Goal: Task Accomplishment & Management: Use online tool/utility

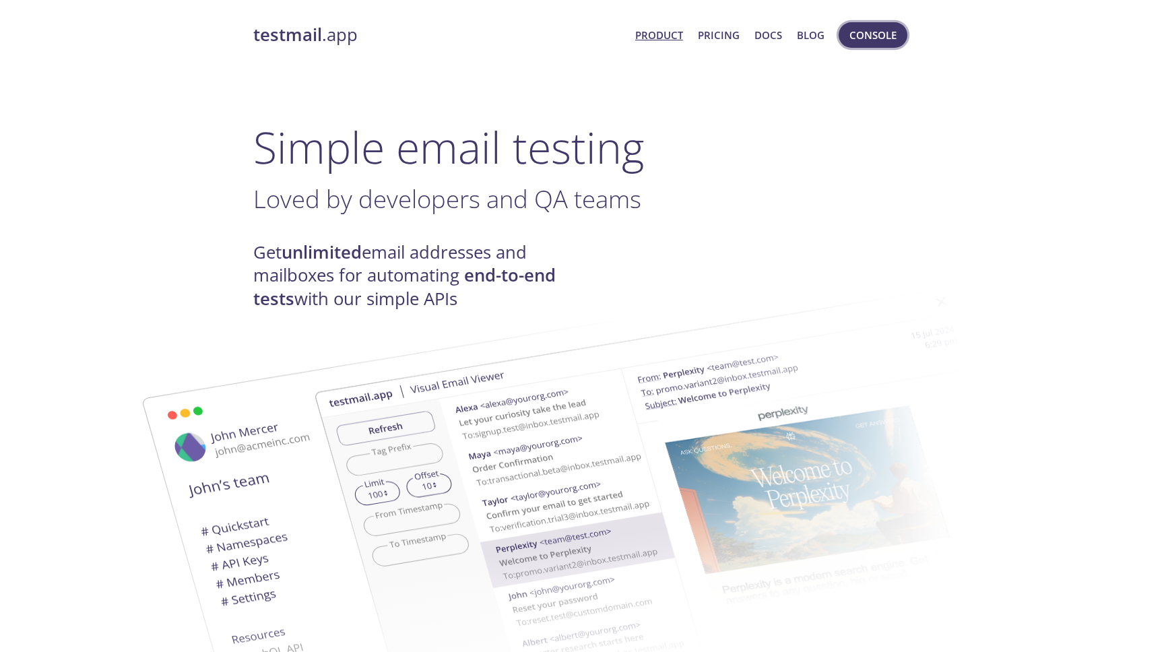
click at [890, 28] on span "Console" at bounding box center [872, 35] width 47 height 18
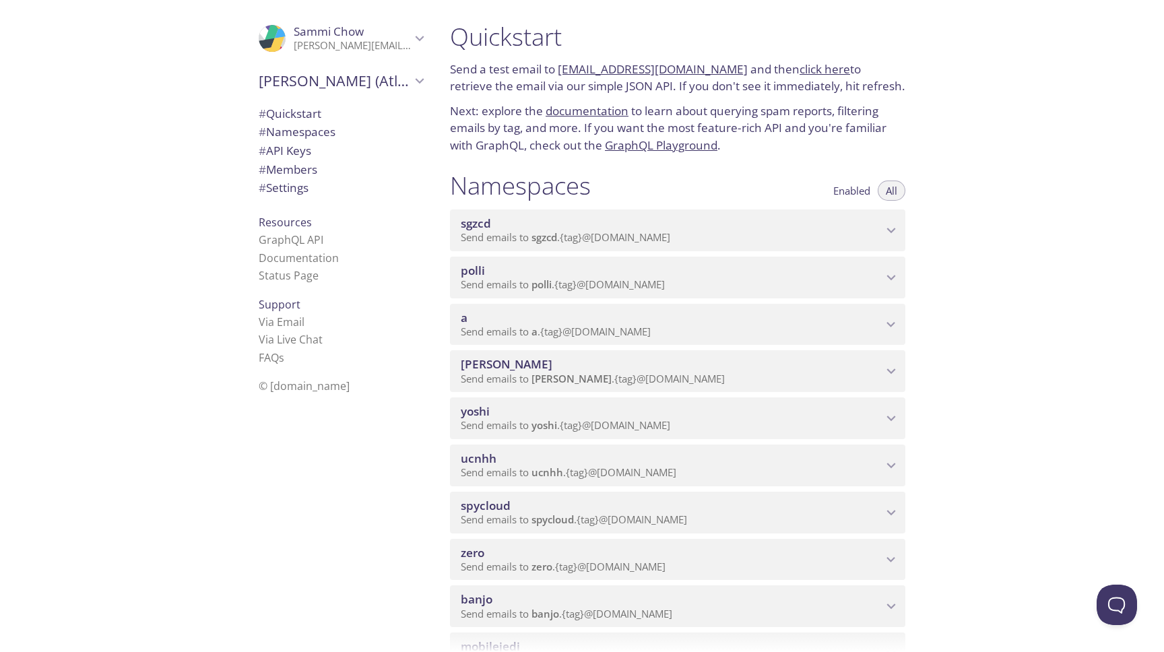
click at [738, 282] on p "Send emails to polli . {tag} @[DOMAIN_NAME]" at bounding box center [672, 284] width 422 height 13
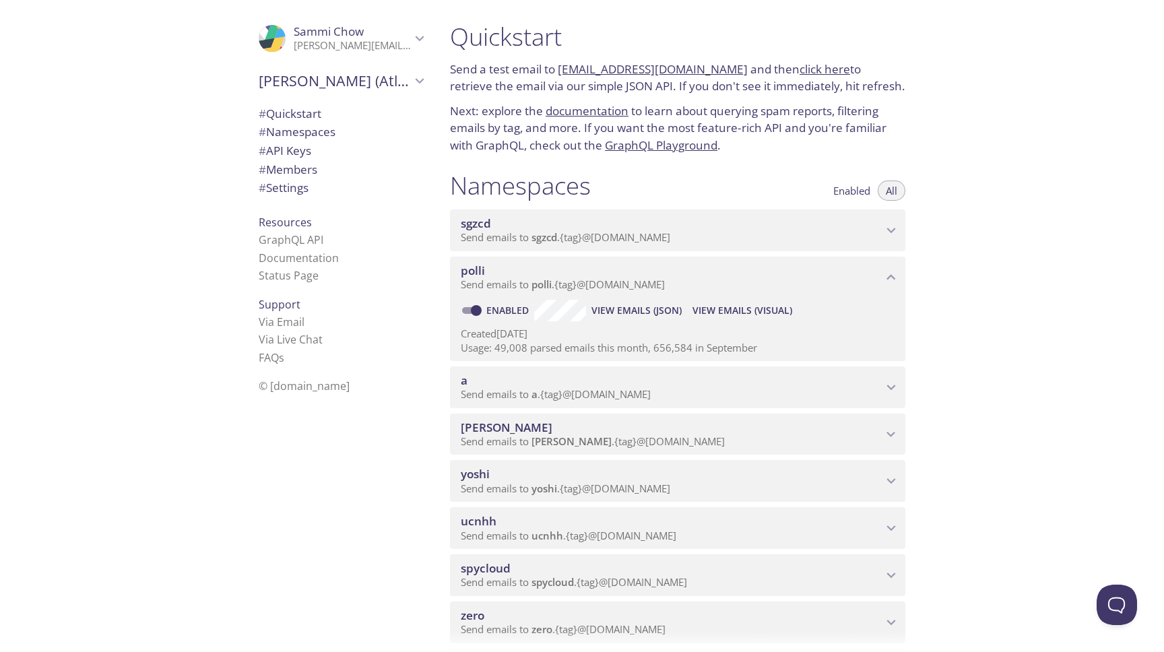
click at [719, 309] on span "View Emails (Visual)" at bounding box center [742, 310] width 100 height 16
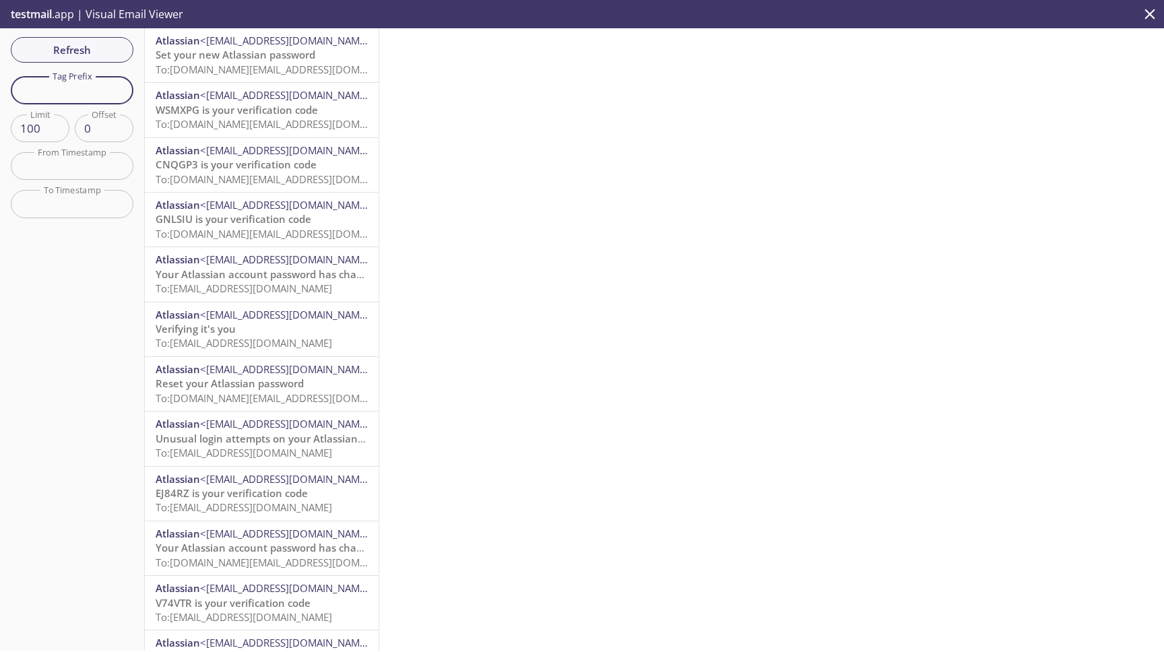
click at [96, 99] on input "text" at bounding box center [72, 90] width 123 height 28
paste input "[DOMAIN_NAME]"
type input "[DOMAIN_NAME]"
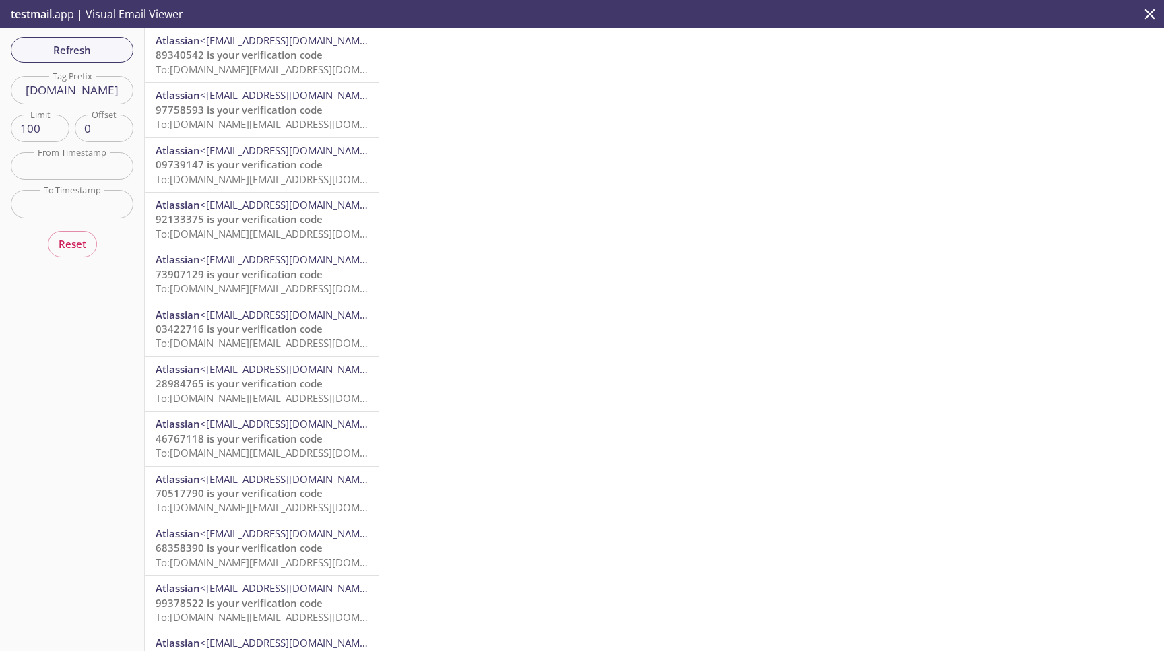
click at [96, 169] on input "text" at bounding box center [72, 166] width 123 height 28
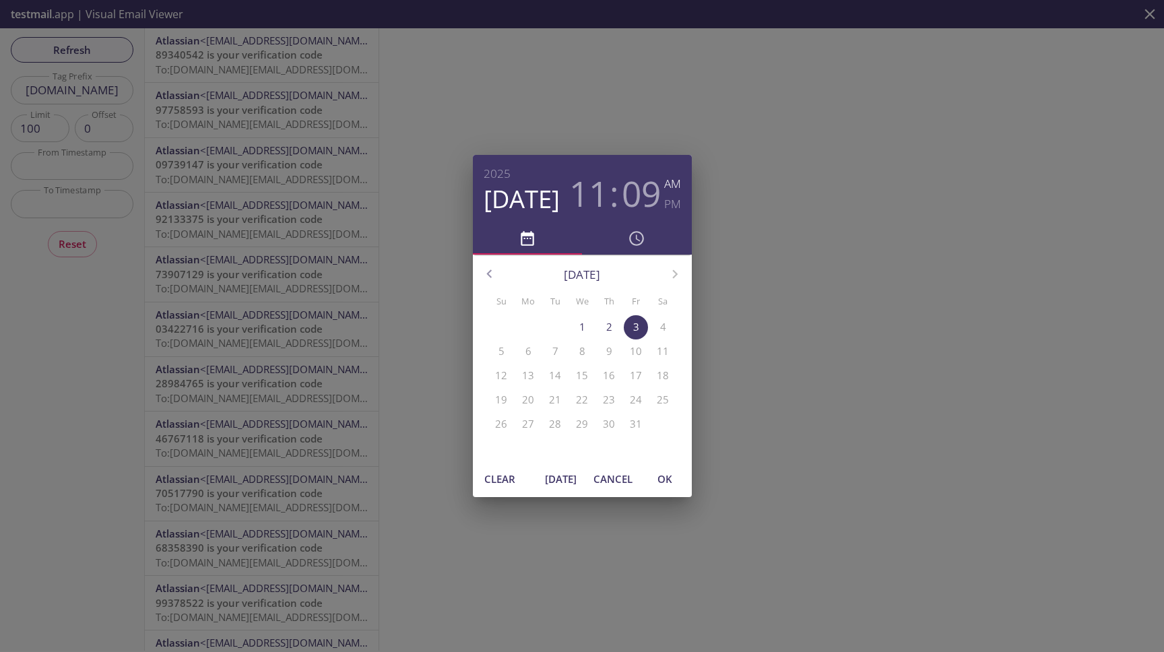
click at [608, 197] on div "11 : 09" at bounding box center [615, 189] width 99 height 51
click at [595, 194] on h3 "11" at bounding box center [588, 193] width 39 height 40
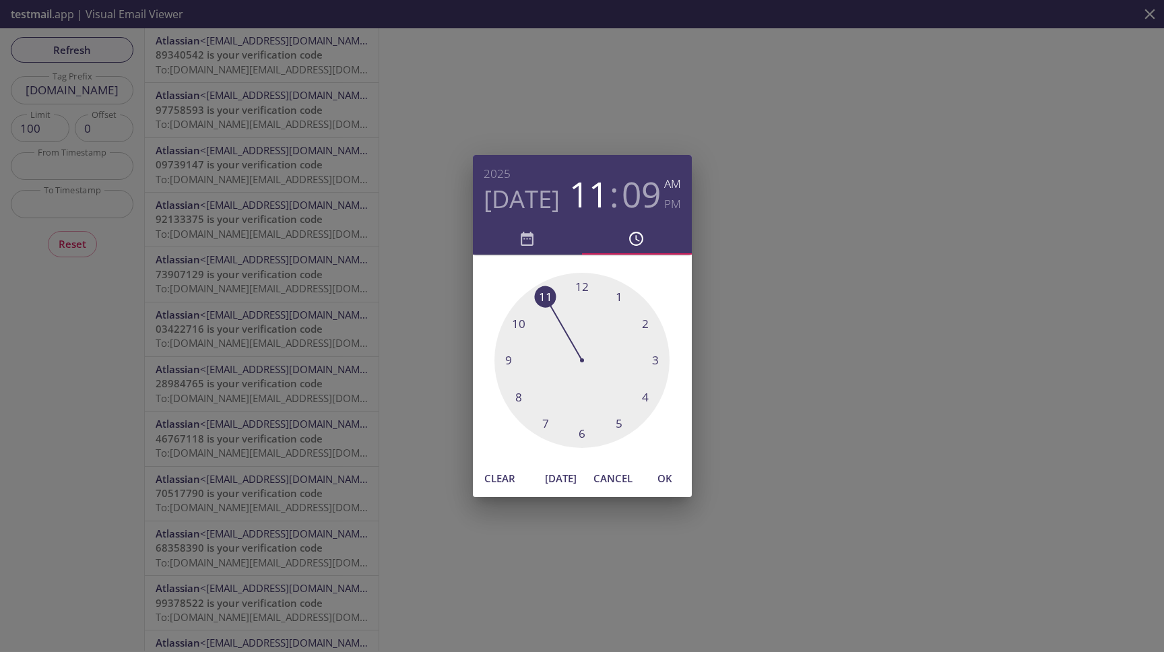
click at [585, 283] on div at bounding box center [581, 360] width 175 height 175
click at [664, 362] on div at bounding box center [581, 360] width 175 height 175
click at [668, 478] on span "OK" at bounding box center [665, 479] width 32 height 18
type input "[DATE] 12:15 am"
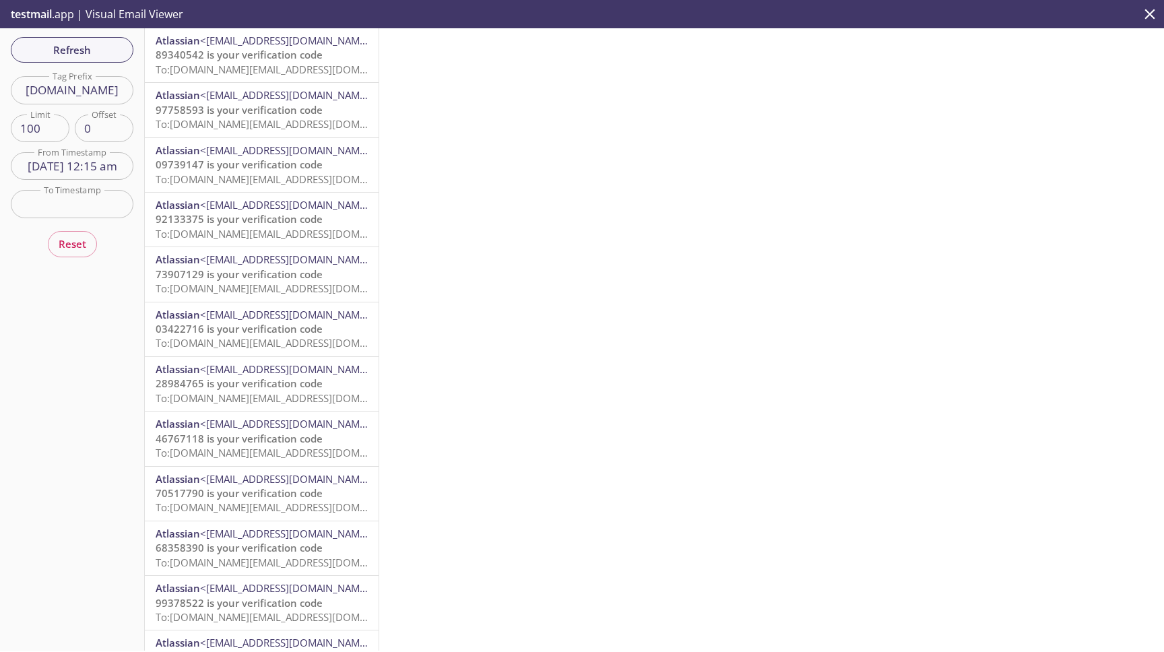
click at [97, 195] on input "text" at bounding box center [72, 204] width 123 height 28
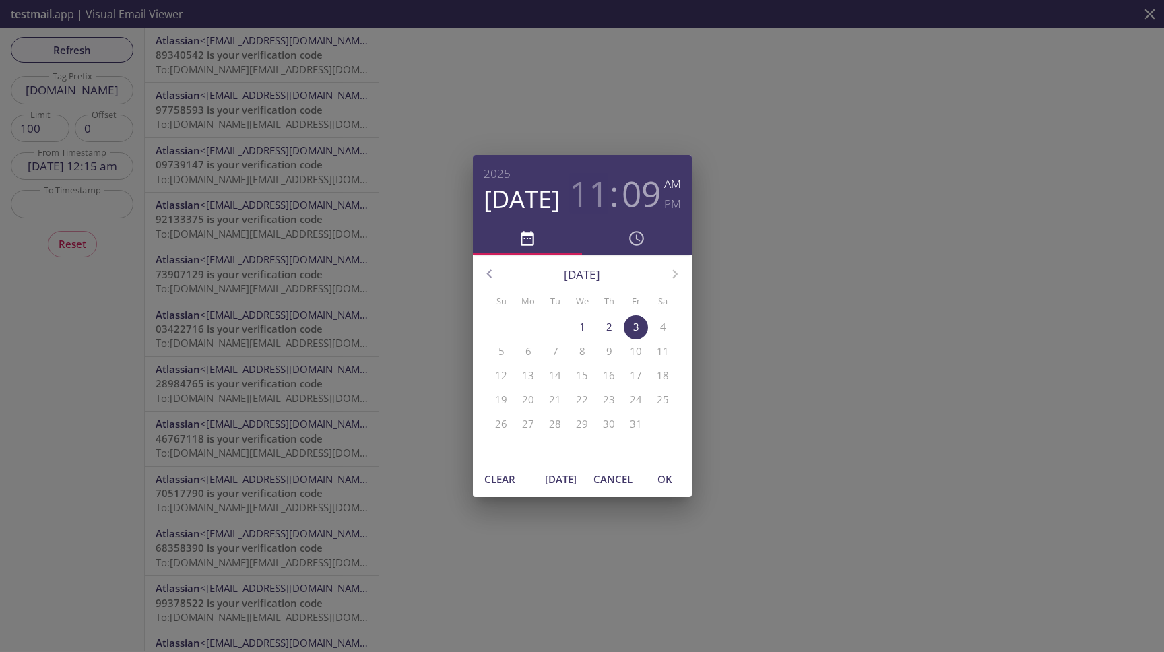
click at [574, 195] on h3 "11" at bounding box center [588, 193] width 39 height 40
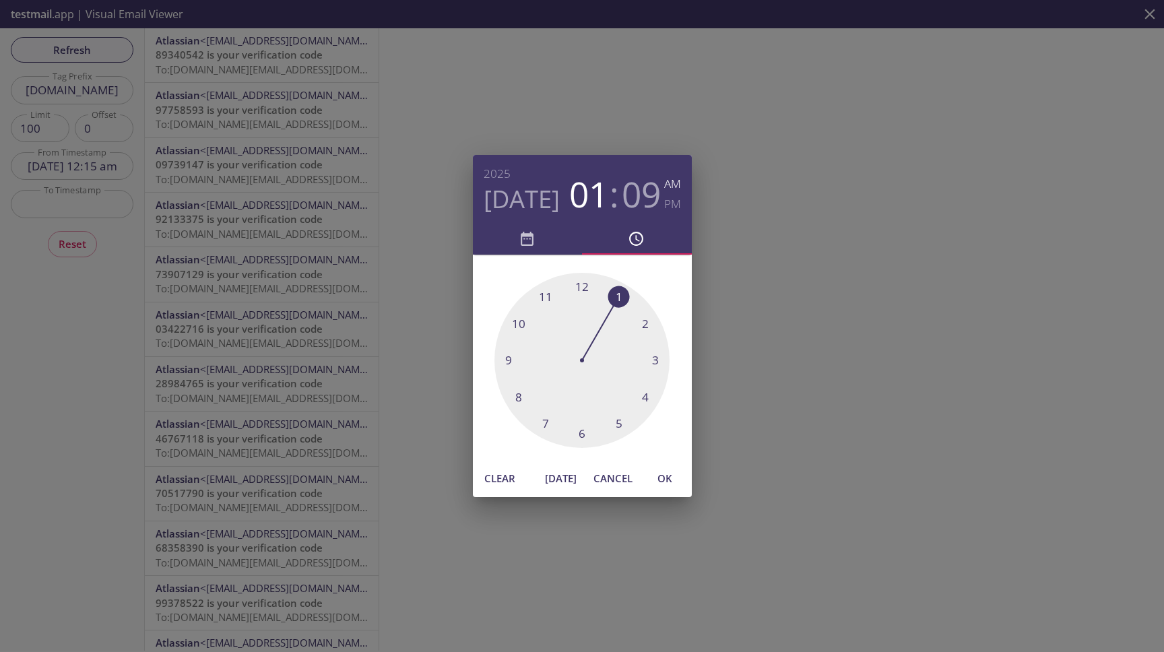
click at [622, 300] on div at bounding box center [581, 360] width 175 height 175
click at [672, 480] on span "OK" at bounding box center [665, 479] width 32 height 18
type input "[DATE] 1:09 am"
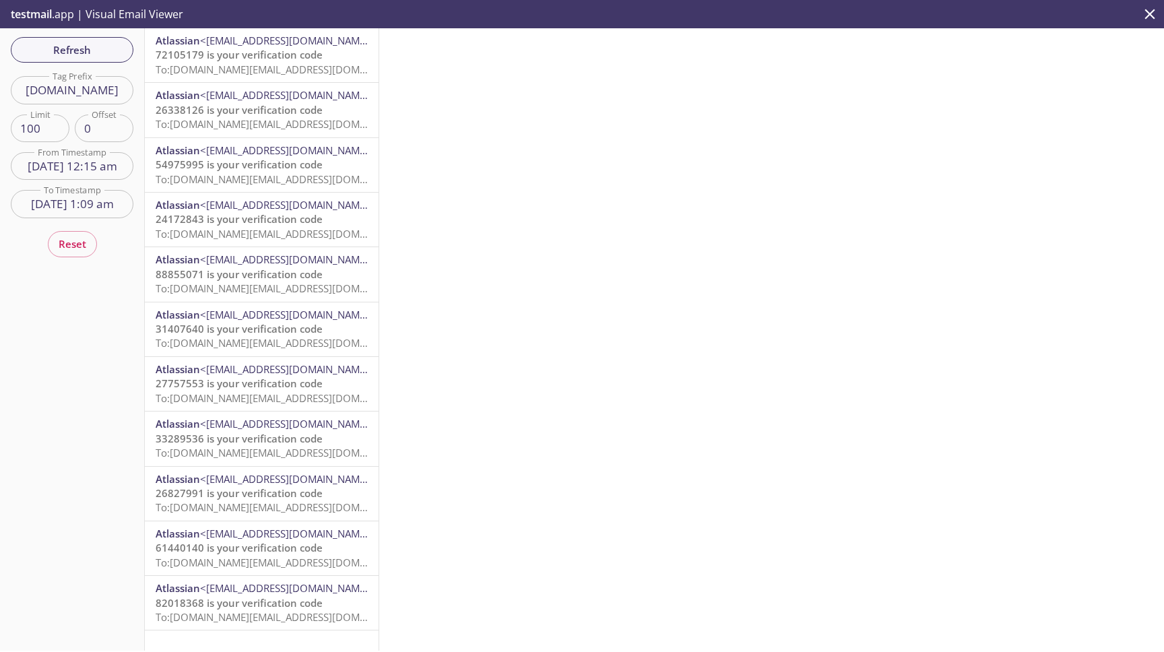
click at [330, 388] on p "27757553 is your verification code To: [DOMAIN_NAME][EMAIL_ADDRESS][DOMAIN_NAME]" at bounding box center [262, 391] width 212 height 29
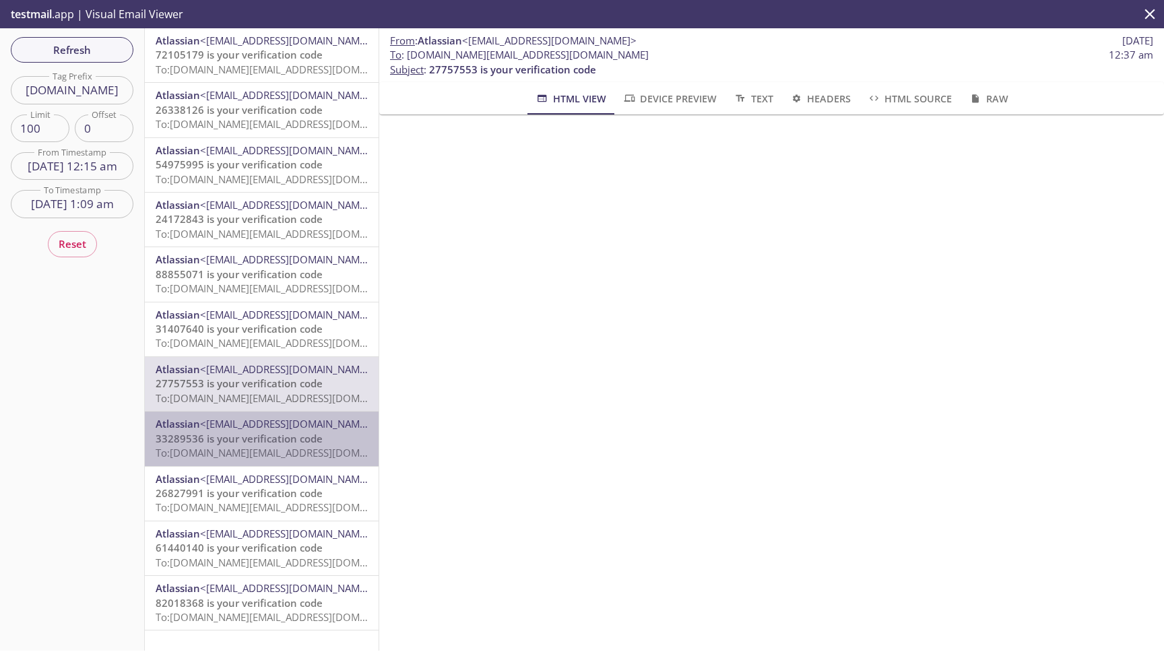
click at [325, 443] on p "33289536 is your verification code To: [DOMAIN_NAME][EMAIL_ADDRESS][DOMAIN_NAME]" at bounding box center [262, 446] width 212 height 29
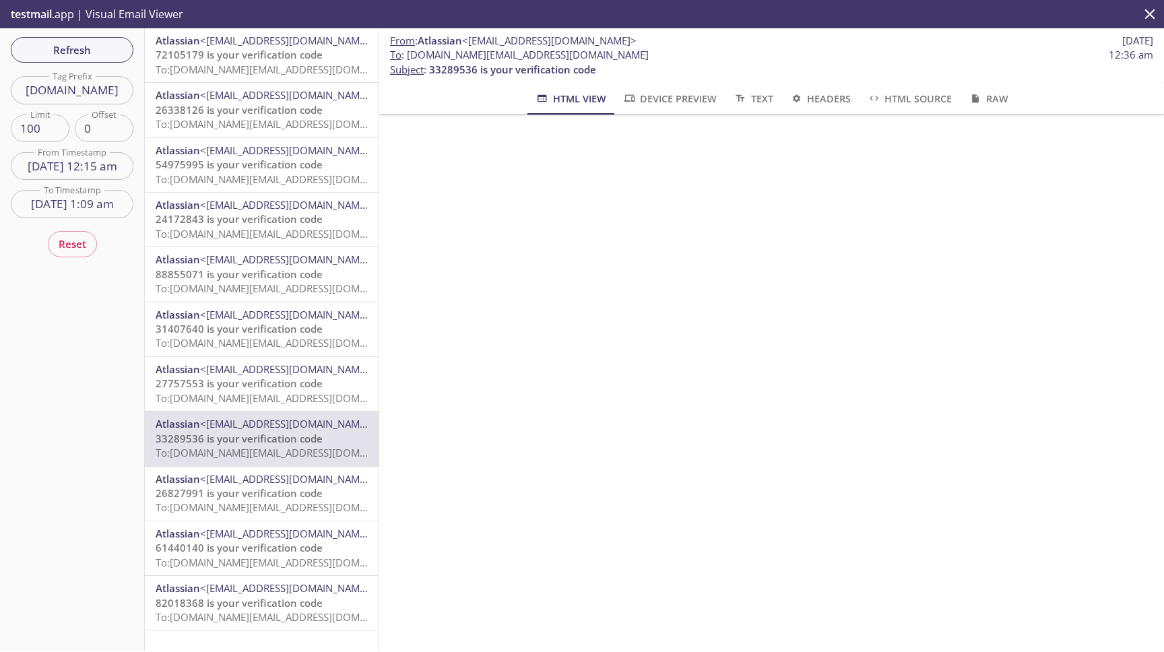
click at [316, 501] on span "To: [DOMAIN_NAME][EMAIL_ADDRESS][DOMAIN_NAME]" at bounding box center [284, 506] width 256 height 13
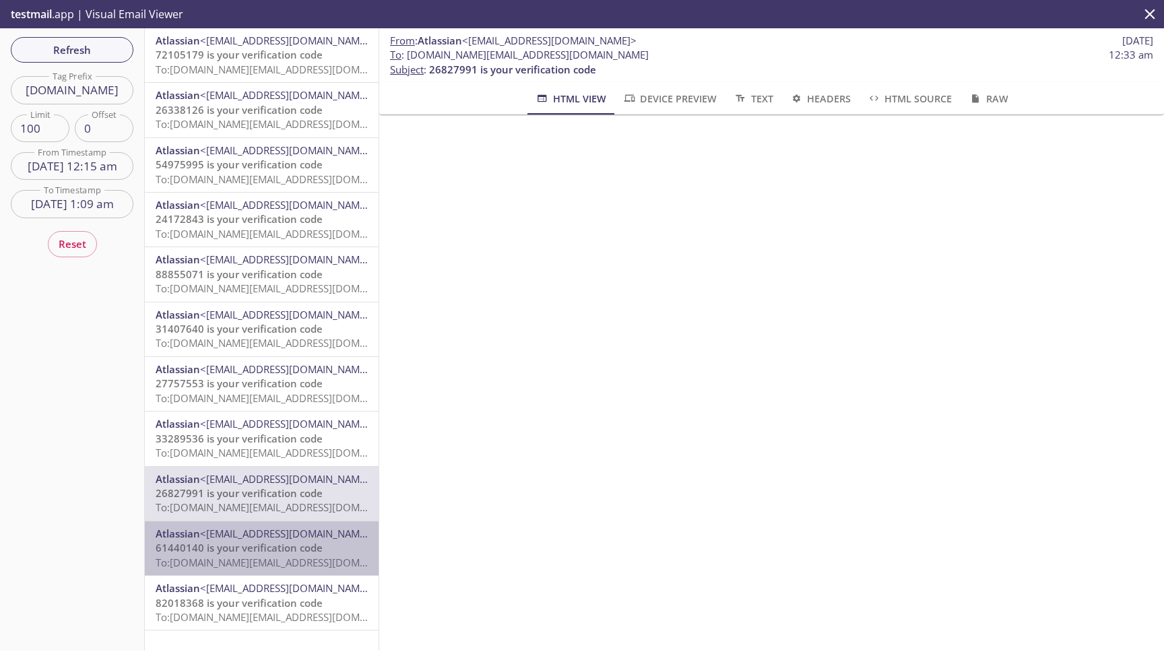
click at [323, 543] on p "61440140 is your verification code To: [DOMAIN_NAME][EMAIL_ADDRESS][DOMAIN_NAME]" at bounding box center [262, 555] width 212 height 29
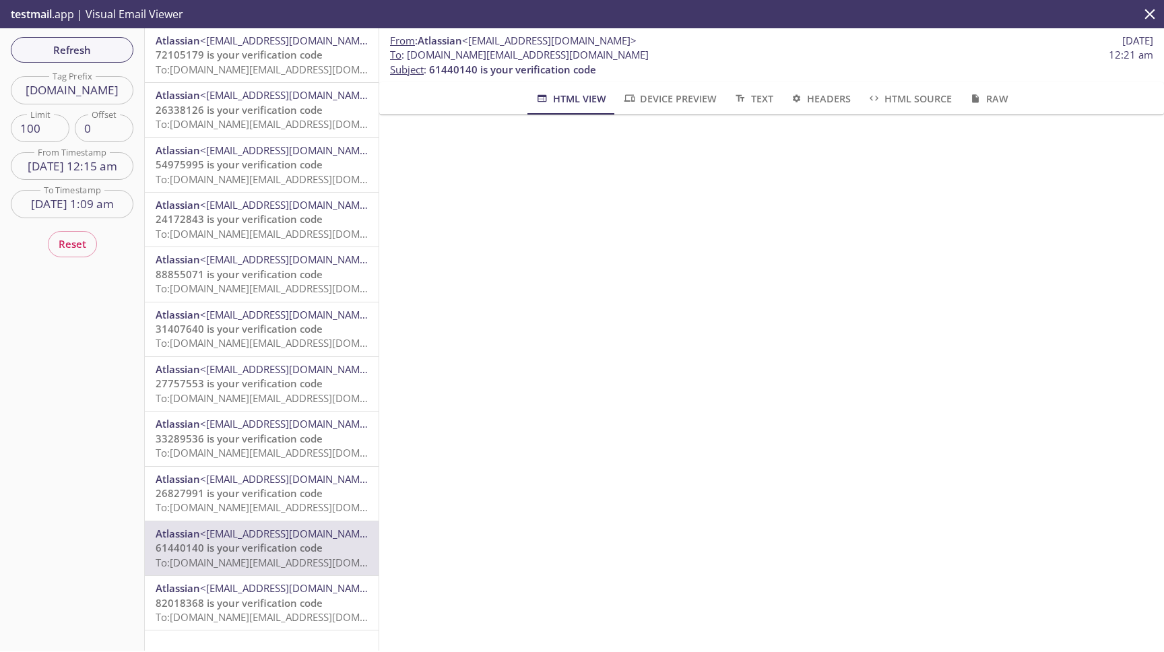
click at [342, 491] on p "26827991 is your verification code To: [DOMAIN_NAME][EMAIL_ADDRESS][DOMAIN_NAME]" at bounding box center [262, 500] width 212 height 29
